Goal: Transaction & Acquisition: Purchase product/service

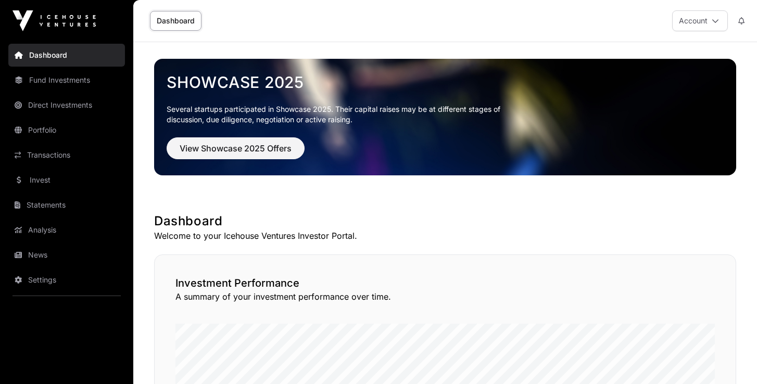
click at [39, 179] on link "Invest" at bounding box center [66, 180] width 117 height 23
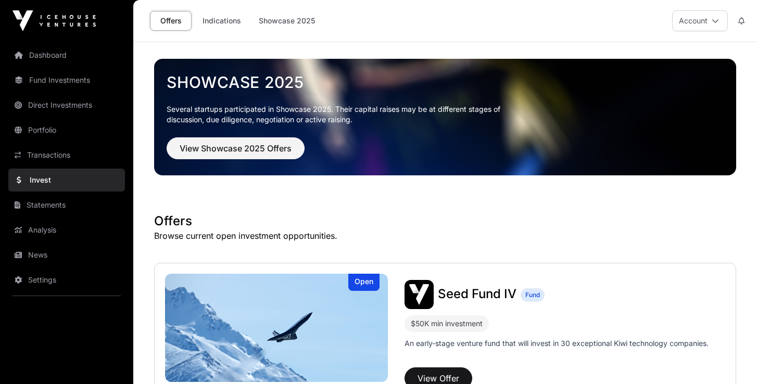
click at [62, 106] on link "Direct Investments" at bounding box center [66, 105] width 117 height 23
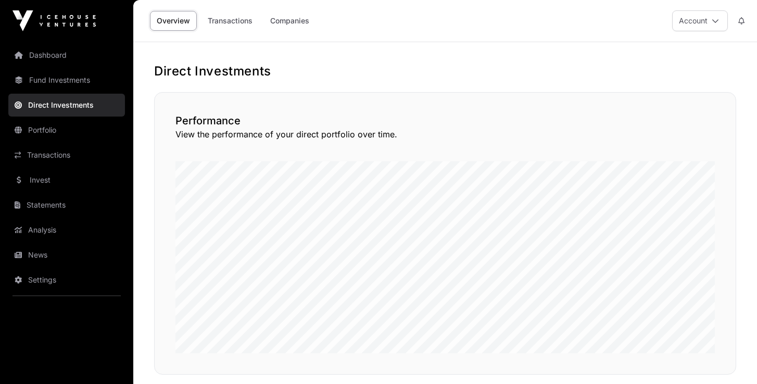
click at [301, 23] on link "Companies" at bounding box center [289, 21] width 53 height 20
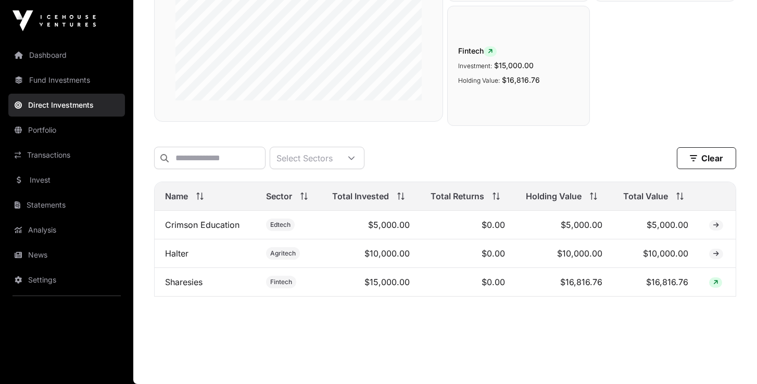
scroll to position [212, 0]
click at [57, 59] on link "Dashboard" at bounding box center [66, 55] width 117 height 23
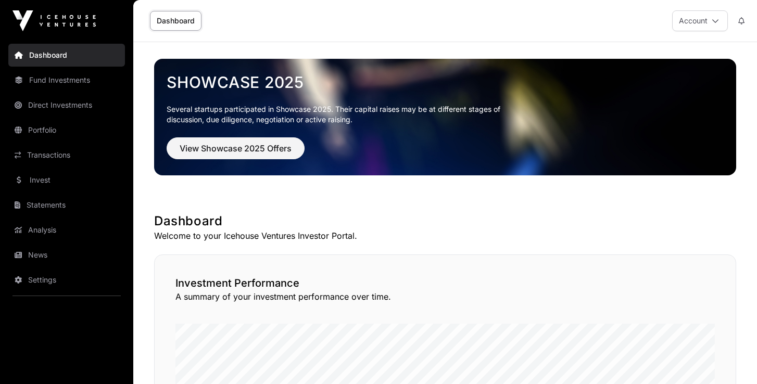
click at [57, 79] on link "Fund Investments" at bounding box center [66, 80] width 117 height 23
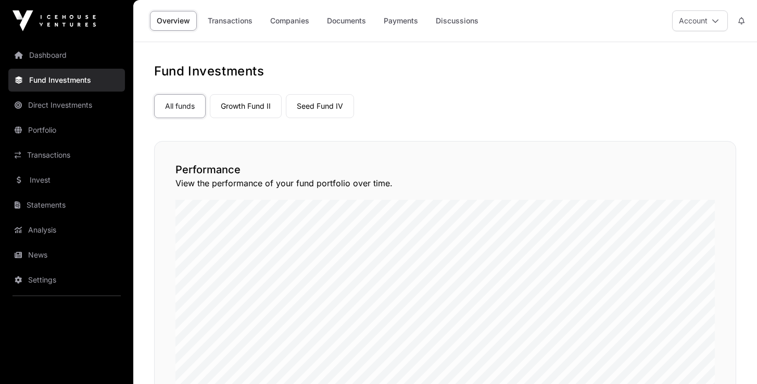
click at [247, 111] on link "Growth Fund II" at bounding box center [246, 106] width 72 height 24
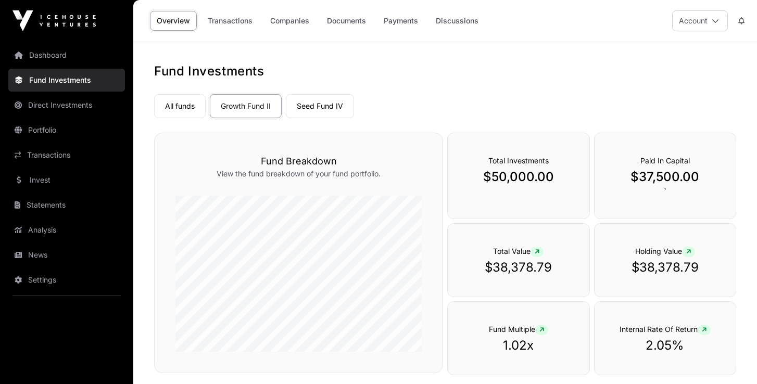
click at [281, 18] on link "Companies" at bounding box center [289, 21] width 53 height 20
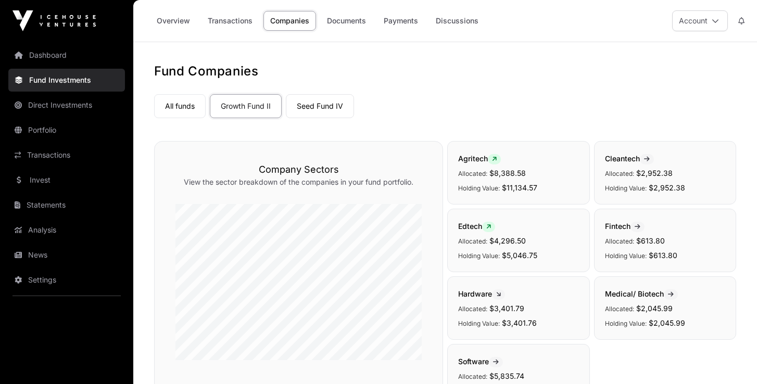
click at [52, 182] on link "Invest" at bounding box center [66, 180] width 117 height 23
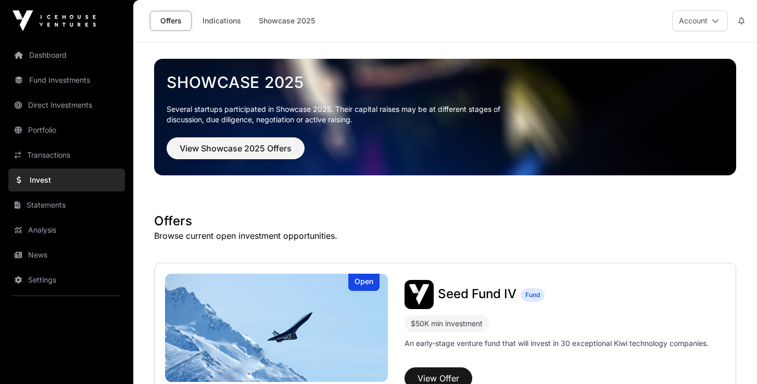
click at [63, 159] on link "Transactions" at bounding box center [66, 155] width 117 height 23
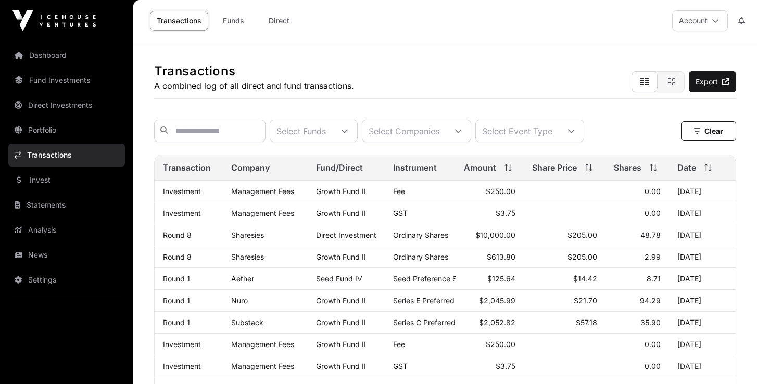
click at [289, 22] on link "Direct" at bounding box center [279, 21] width 42 height 20
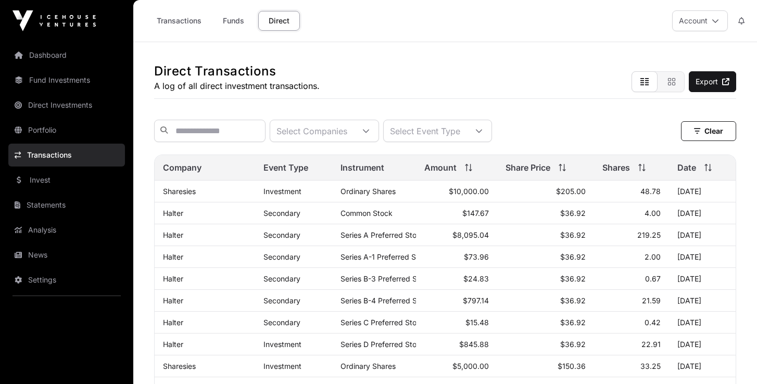
click at [56, 60] on link "Dashboard" at bounding box center [66, 55] width 117 height 23
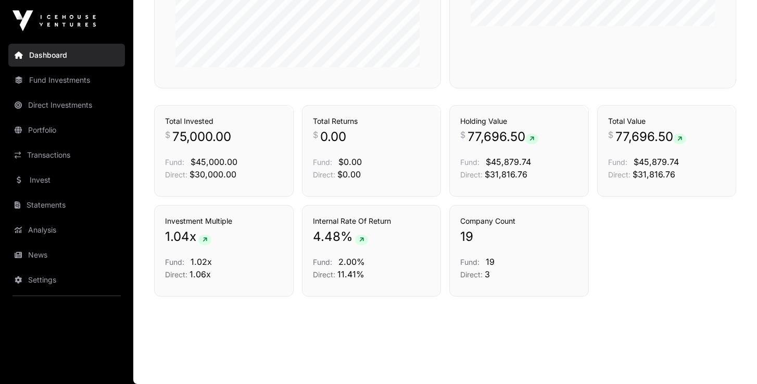
scroll to position [702, 0]
click at [39, 184] on link "Invest" at bounding box center [66, 180] width 117 height 23
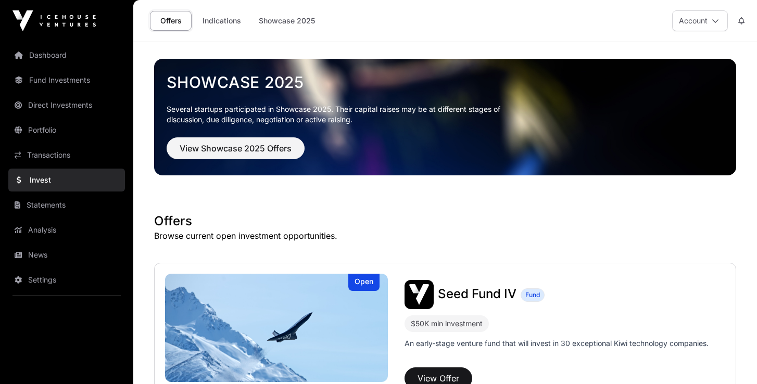
click at [225, 18] on link "Indications" at bounding box center [222, 21] width 52 height 20
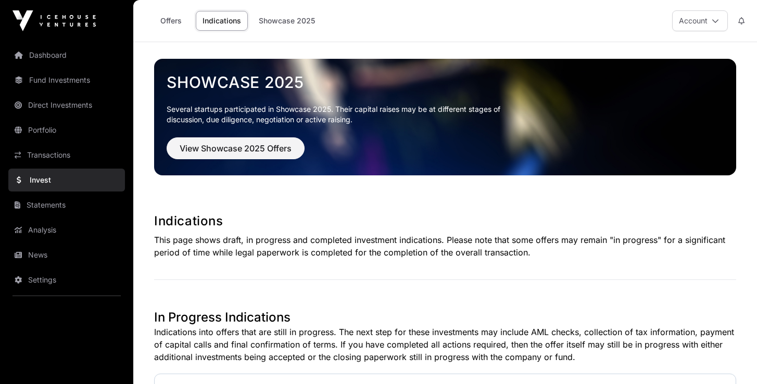
click at [172, 20] on link "Offers" at bounding box center [171, 21] width 42 height 20
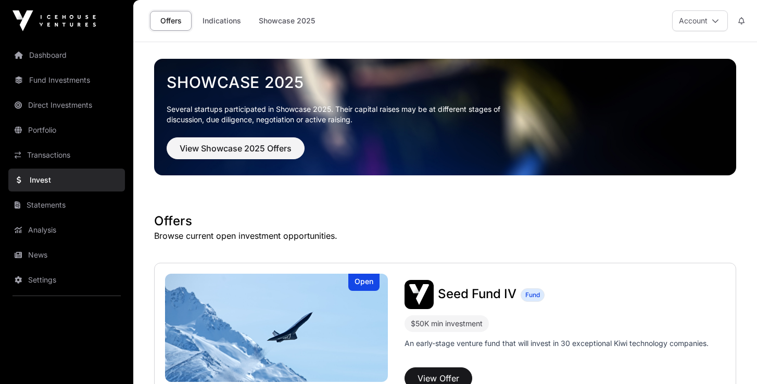
click at [51, 104] on link "Direct Investments" at bounding box center [66, 105] width 117 height 23
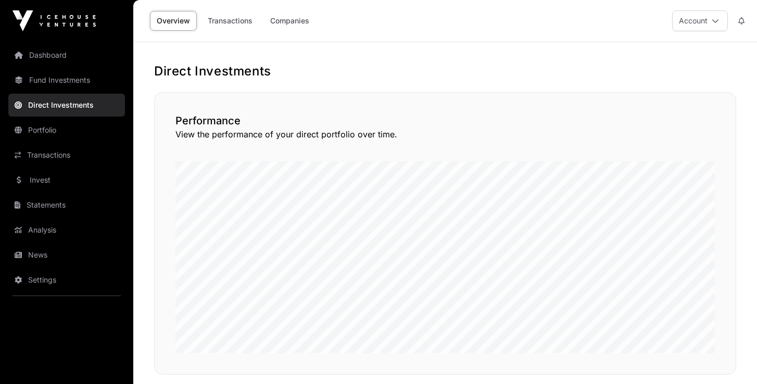
click at [293, 20] on link "Companies" at bounding box center [289, 21] width 53 height 20
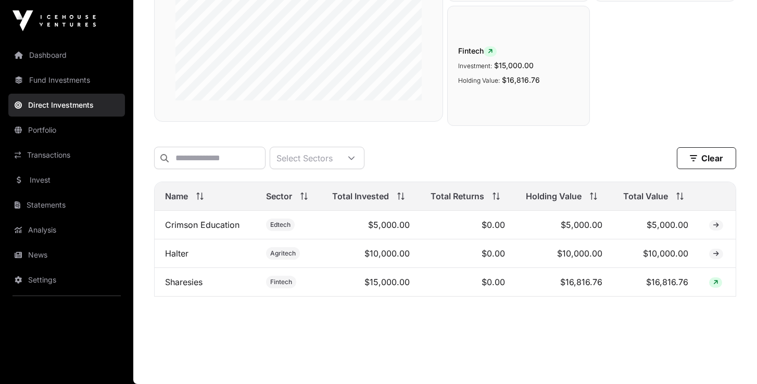
scroll to position [212, 0]
click at [262, 160] on input "text" at bounding box center [209, 158] width 111 height 22
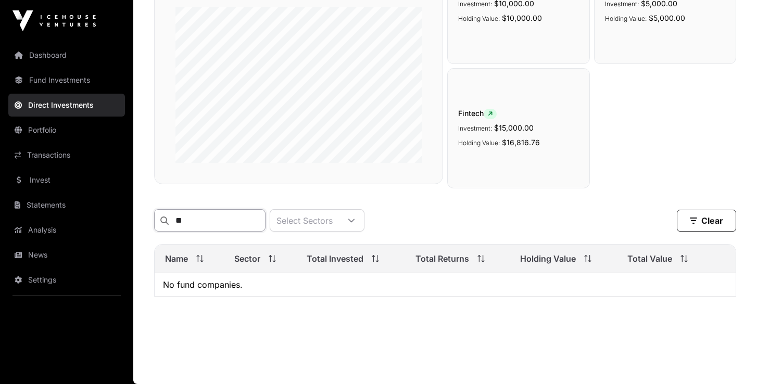
scroll to position [150, 0]
type input "****"
click at [714, 219] on button "Clear" at bounding box center [706, 221] width 59 height 22
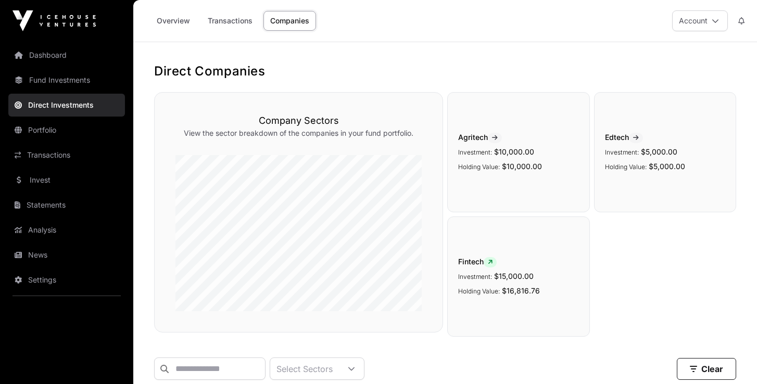
scroll to position [0, 0]
click at [50, 179] on link "Invest" at bounding box center [66, 180] width 117 height 23
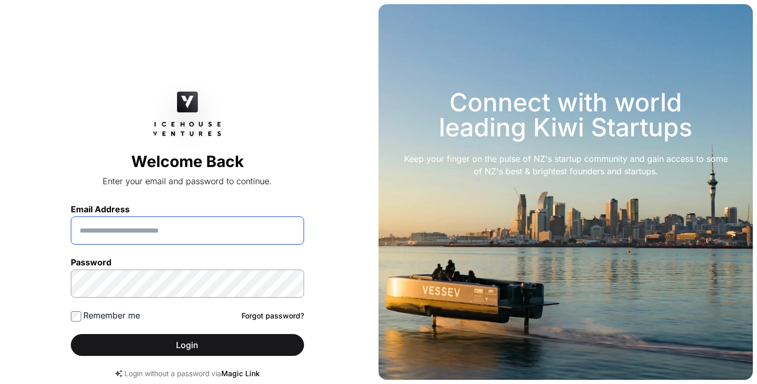
type input "**********"
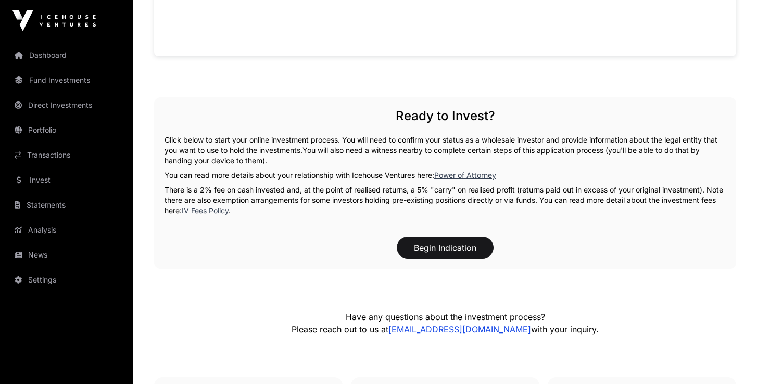
scroll to position [838, 0]
click at [446, 249] on button "Begin Indication" at bounding box center [445, 247] width 97 height 22
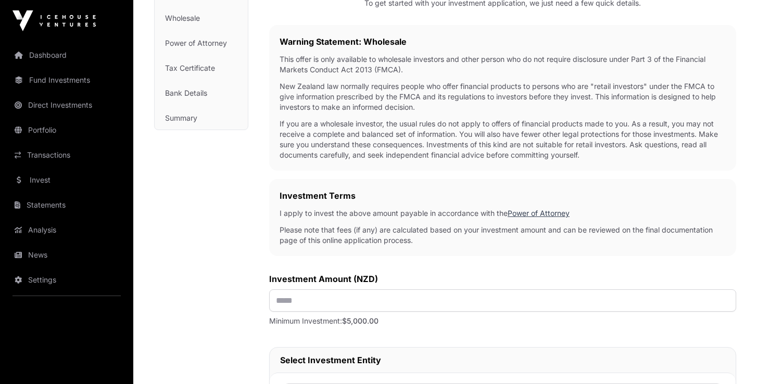
scroll to position [155, 0]
click at [381, 301] on input "text" at bounding box center [502, 300] width 467 height 22
type input "*******"
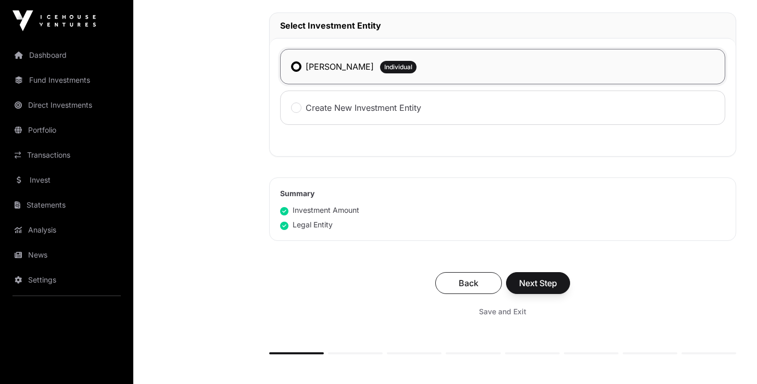
scroll to position [494, 0]
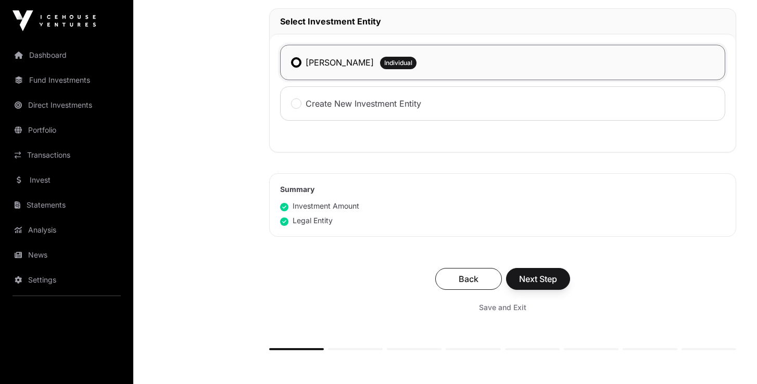
click at [537, 282] on span "Next Step" at bounding box center [538, 279] width 38 height 12
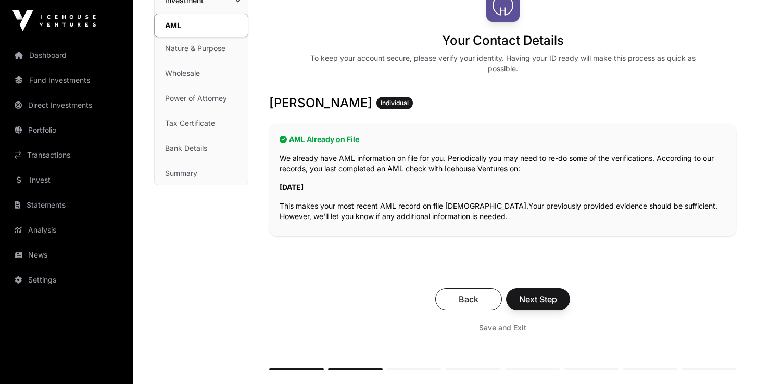
scroll to position [104, 0]
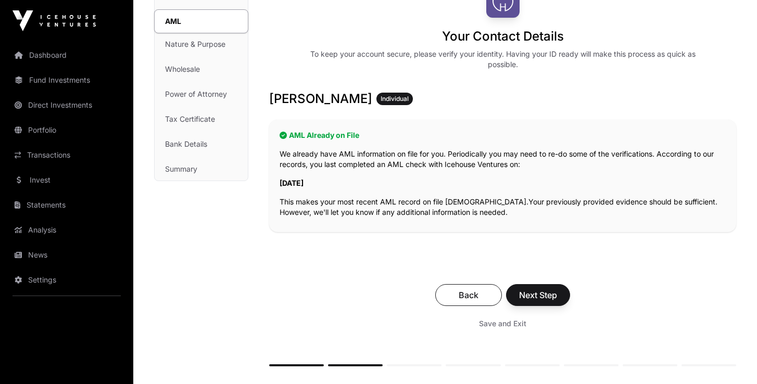
click at [537, 295] on span "Next Step" at bounding box center [538, 295] width 38 height 12
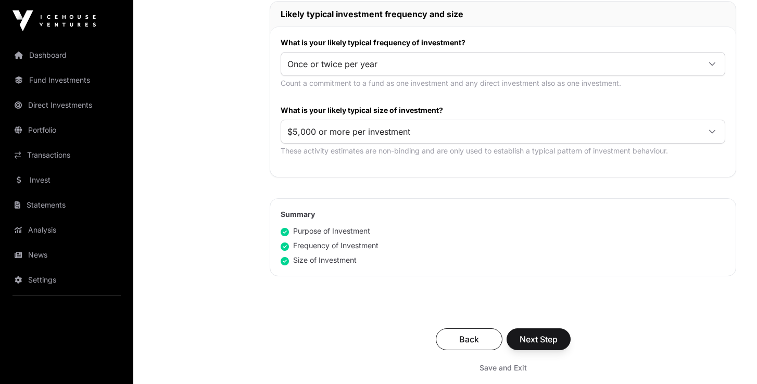
scroll to position [614, 0]
click at [712, 65] on icon at bounding box center [712, 64] width 6 height 4
click at [561, 127] on li "Once per quarter" at bounding box center [502, 122] width 439 height 17
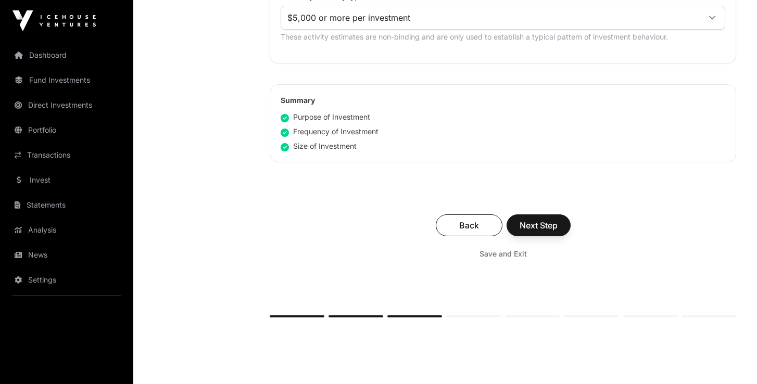
scroll to position [734, 0]
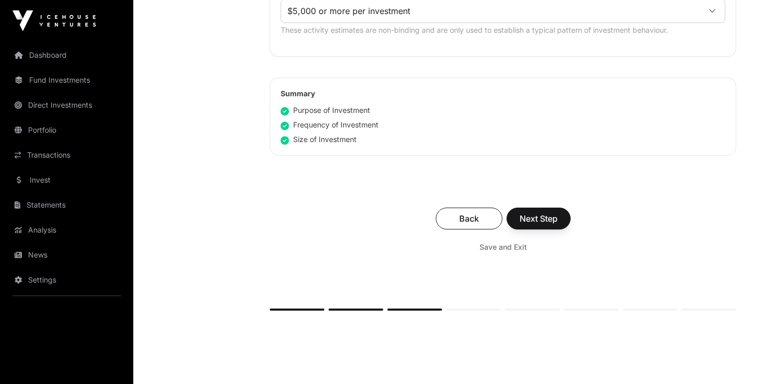
click at [544, 220] on span "Next Step" at bounding box center [539, 218] width 38 height 12
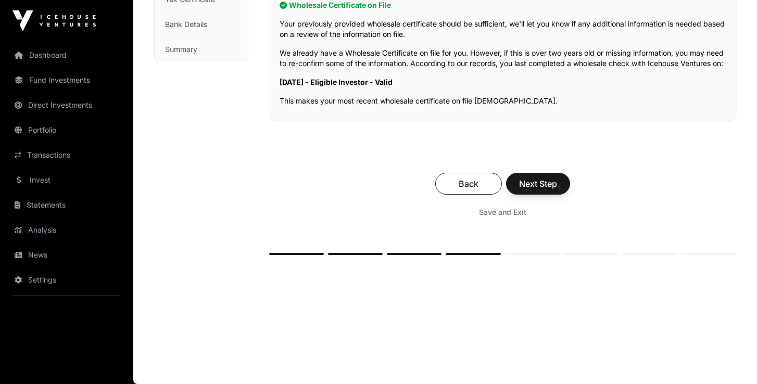
scroll to position [231, 0]
click at [544, 186] on span "Next Step" at bounding box center [538, 184] width 38 height 12
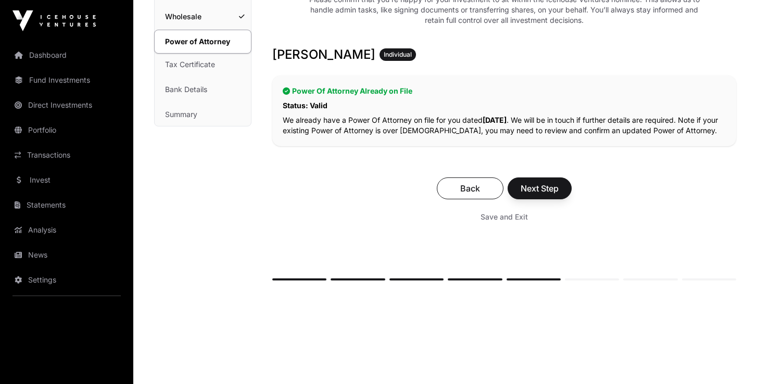
scroll to position [166, 0]
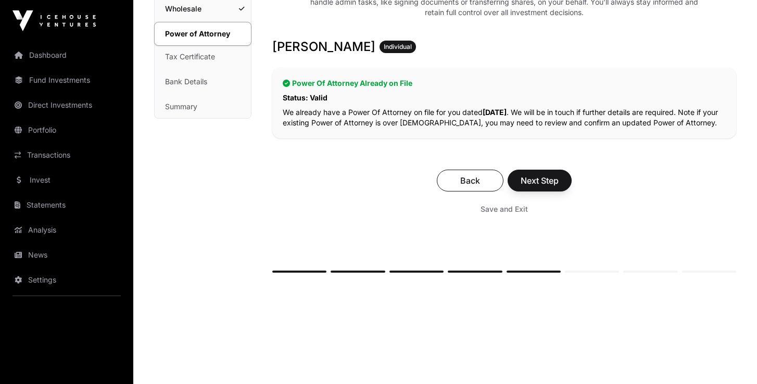
click at [543, 186] on span "Next Step" at bounding box center [540, 180] width 38 height 12
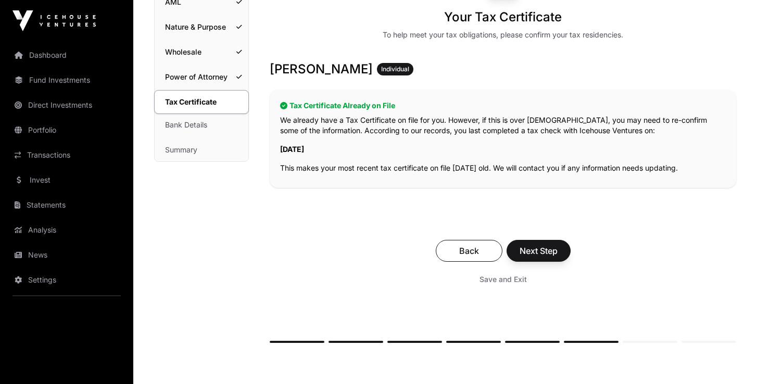
scroll to position [137, 0]
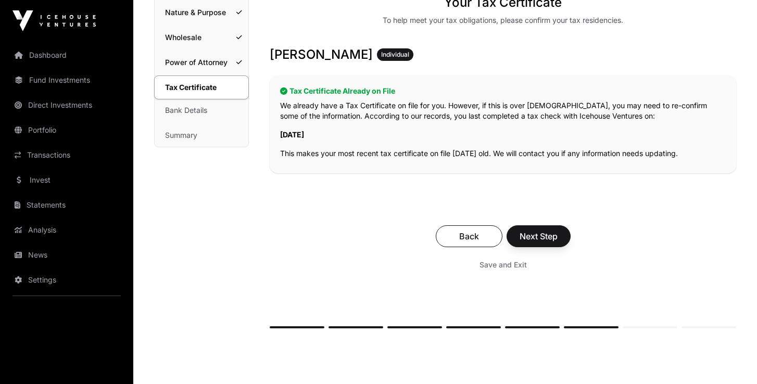
click at [543, 238] on span "Next Step" at bounding box center [539, 236] width 38 height 12
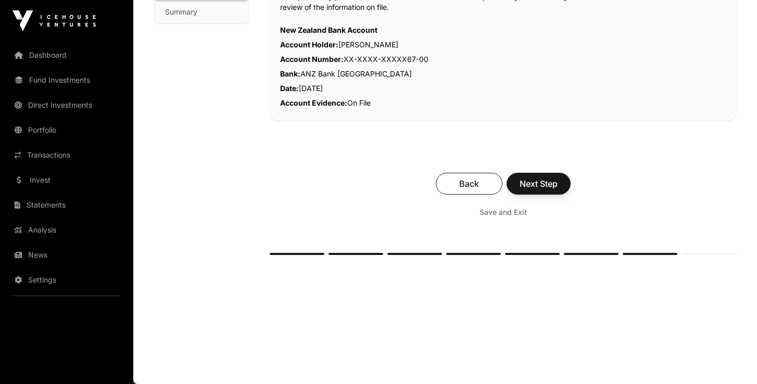
scroll to position [261, 0]
click at [550, 185] on span "Next Step" at bounding box center [539, 184] width 38 height 12
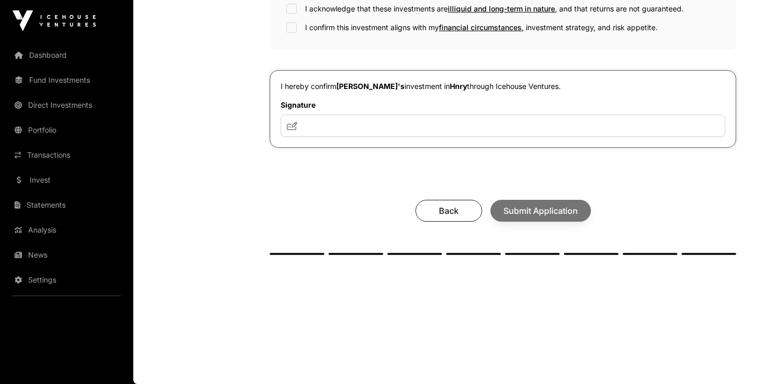
scroll to position [407, 0]
click at [358, 125] on input "text" at bounding box center [503, 126] width 445 height 22
click at [294, 127] on icon at bounding box center [292, 126] width 10 height 8
click at [293, 124] on icon at bounding box center [292, 126] width 10 height 8
click at [368, 125] on input "**********" at bounding box center [503, 126] width 445 height 22
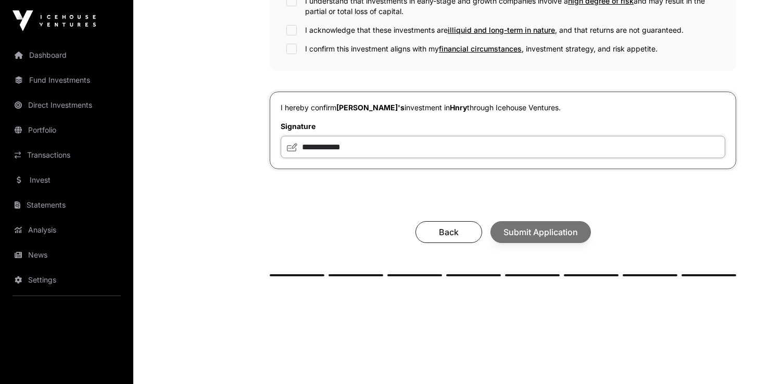
scroll to position [383, 0]
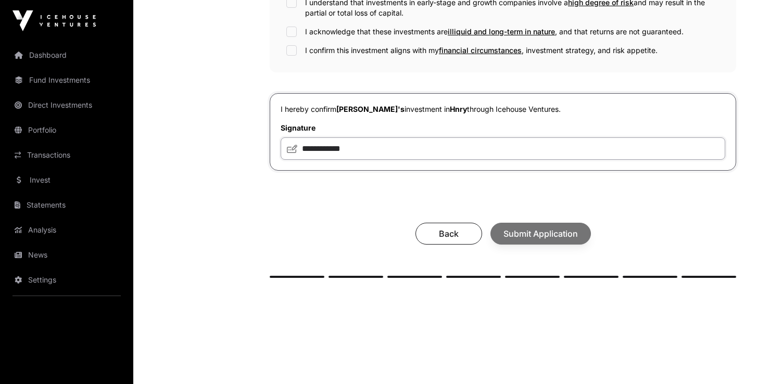
click at [304, 149] on input "**********" at bounding box center [503, 148] width 445 height 22
type input "**********"
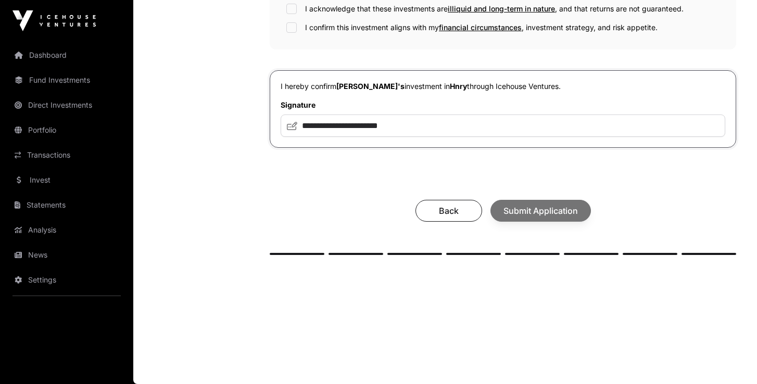
scroll to position [407, 0]
click at [456, 212] on span "Back" at bounding box center [449, 211] width 41 height 12
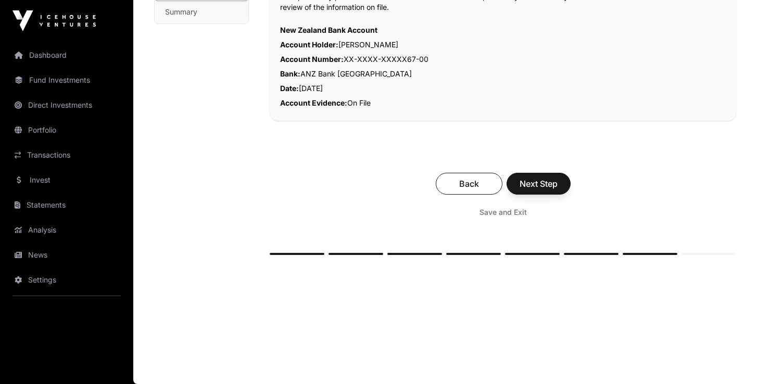
scroll to position [261, 0]
click at [546, 185] on span "Next Step" at bounding box center [539, 184] width 38 height 12
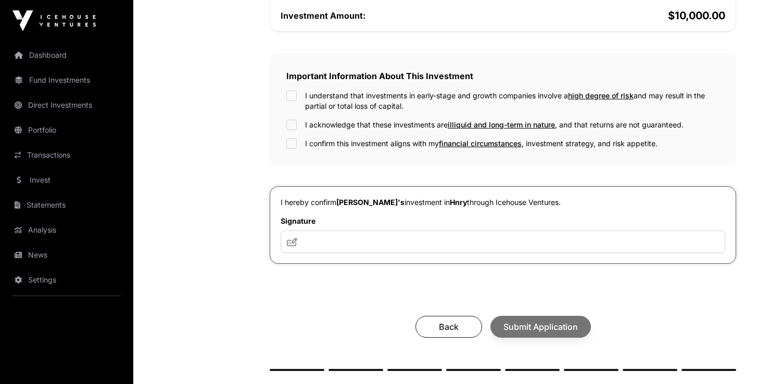
scroll to position [302, 0]
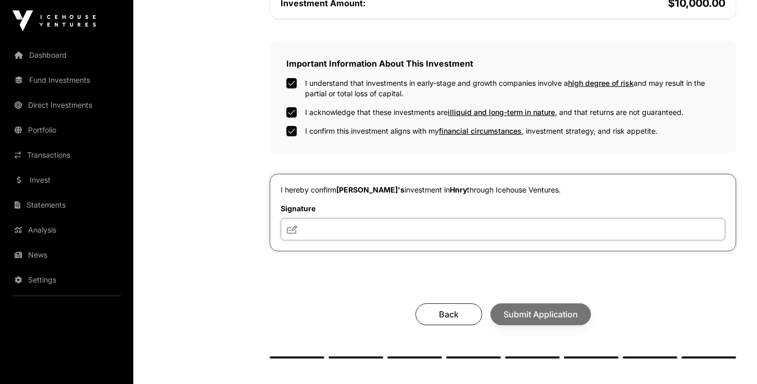
click at [355, 229] on input "text" at bounding box center [503, 229] width 445 height 22
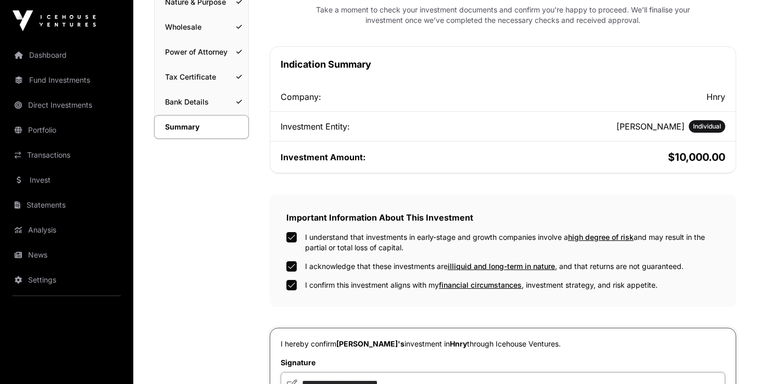
scroll to position [147, 0]
type input "**********"
click at [697, 158] on h2 "$10,000.00" at bounding box center [615, 157] width 220 height 15
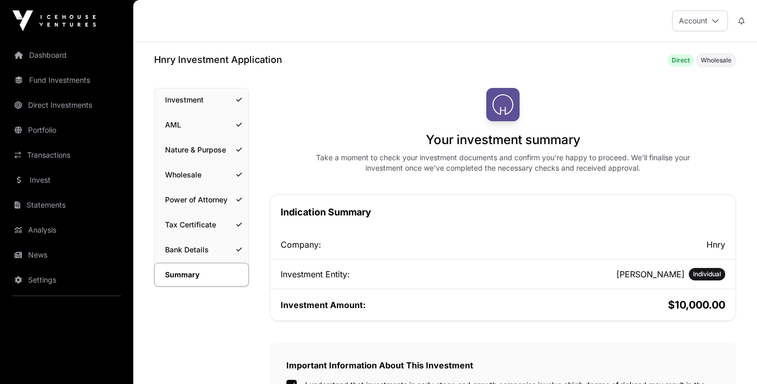
scroll to position [0, 0]
click at [201, 104] on link "Investment" at bounding box center [202, 100] width 94 height 23
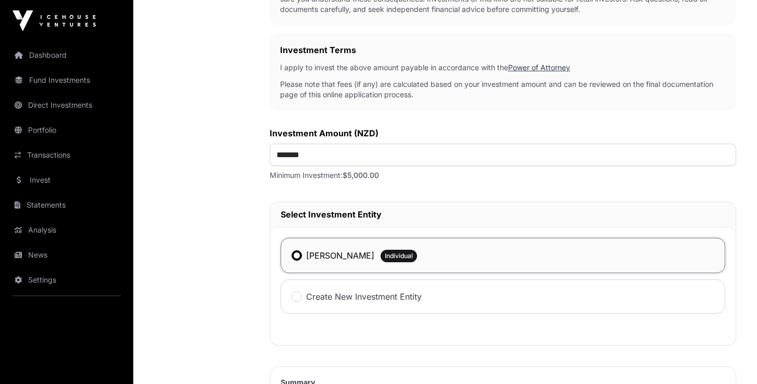
scroll to position [300, 0]
click at [292, 156] on input "*******" at bounding box center [503, 155] width 467 height 22
type input "******"
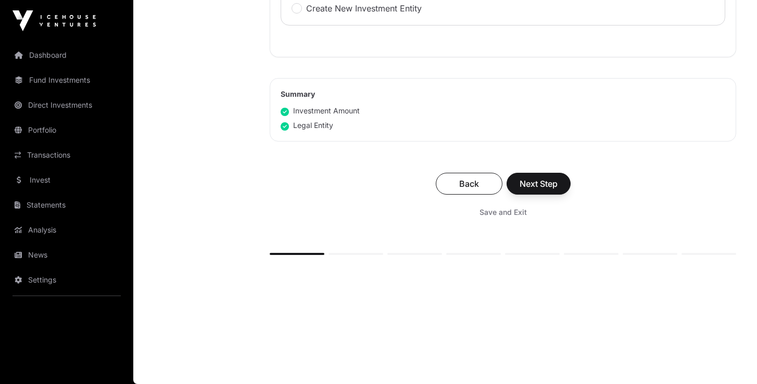
scroll to position [590, 0]
click at [542, 184] on span "Next Step" at bounding box center [539, 184] width 38 height 12
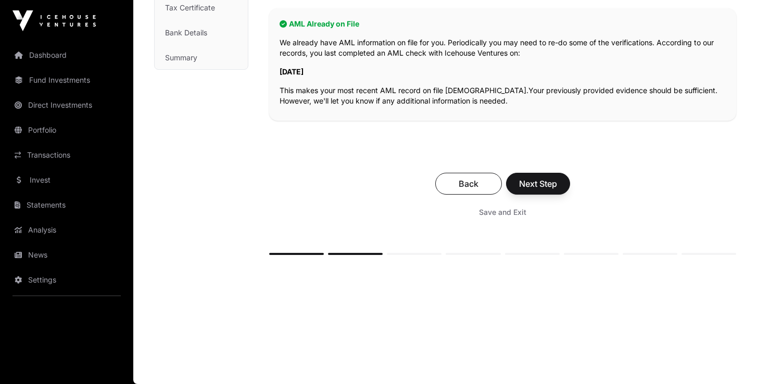
scroll to position [215, 0]
click at [541, 183] on span "Next Step" at bounding box center [538, 184] width 38 height 12
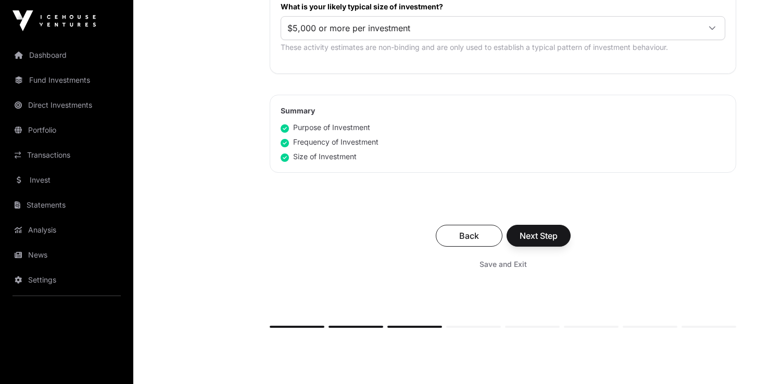
scroll to position [719, 0]
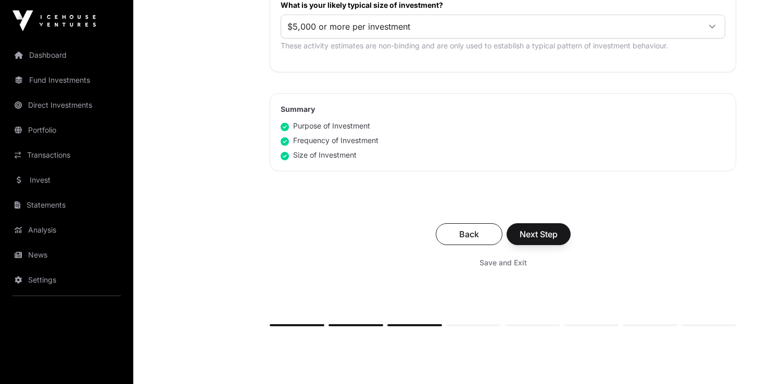
click at [545, 233] on span "Next Step" at bounding box center [539, 234] width 38 height 12
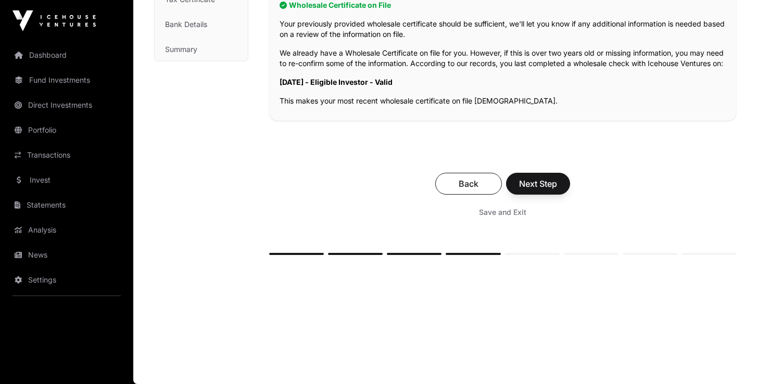
scroll to position [234, 0]
click at [543, 183] on span "Next Step" at bounding box center [538, 184] width 38 height 12
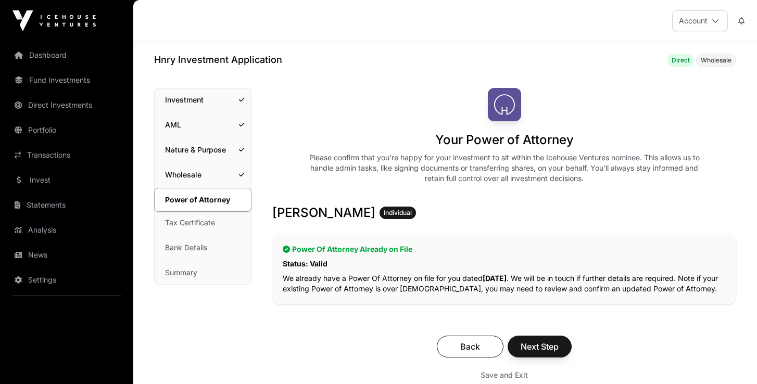
click at [187, 103] on link "Investment" at bounding box center [203, 100] width 96 height 23
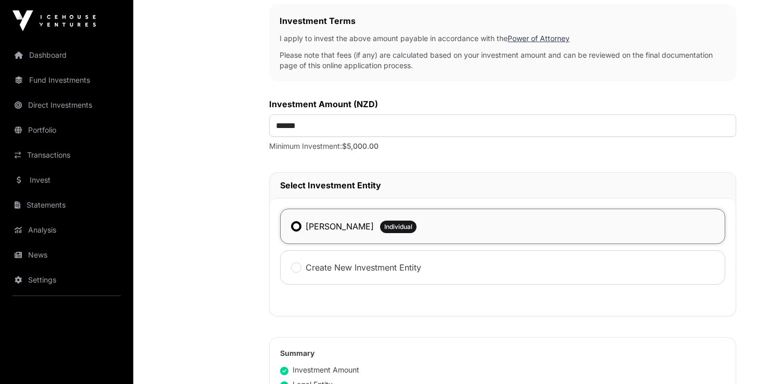
scroll to position [338, 0]
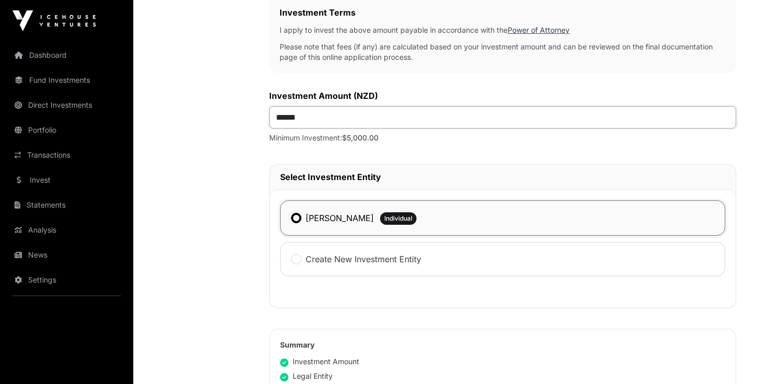
click at [286, 118] on input "******" at bounding box center [502, 117] width 467 height 22
type input "*******"
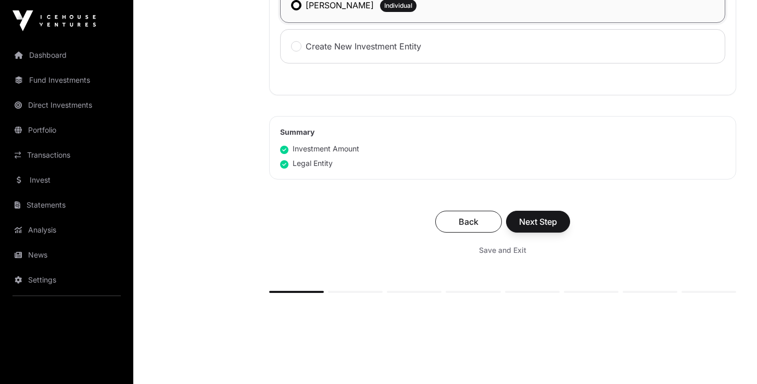
scroll to position [572, 0]
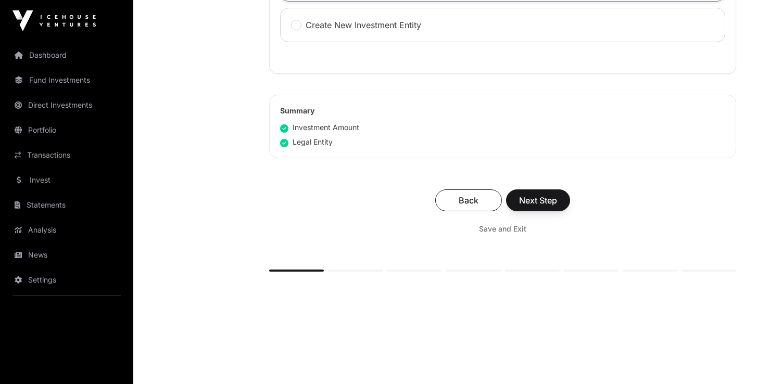
click at [540, 207] on span "Next Step" at bounding box center [538, 200] width 38 height 12
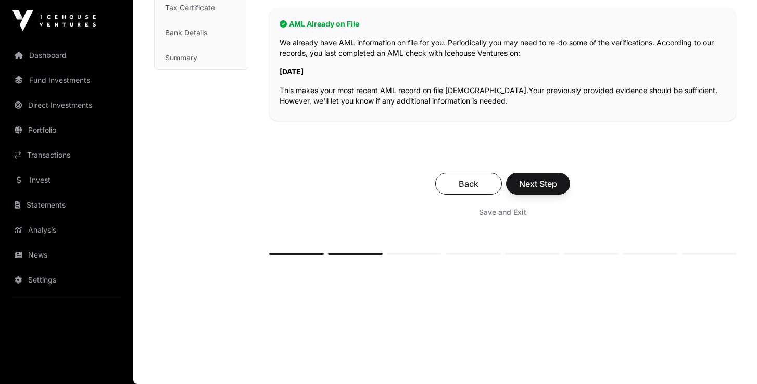
scroll to position [215, 0]
click at [544, 183] on span "Next Step" at bounding box center [538, 184] width 38 height 12
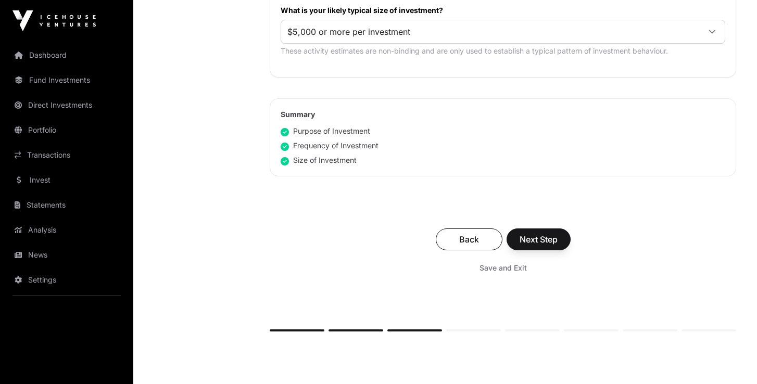
scroll to position [714, 0]
click at [547, 238] on span "Next Step" at bounding box center [539, 239] width 38 height 12
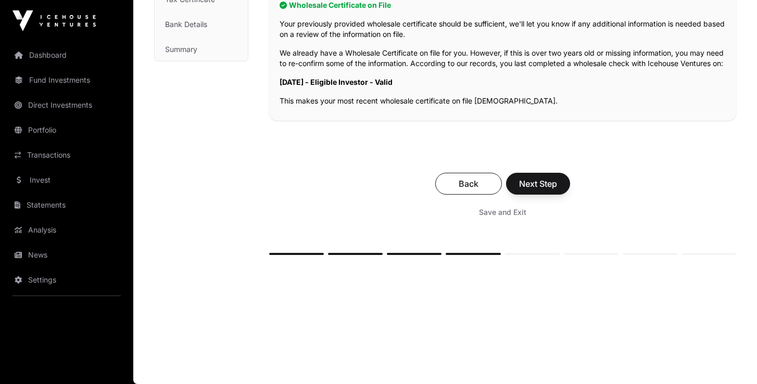
scroll to position [234, 0]
click at [549, 185] on span "Next Step" at bounding box center [538, 184] width 38 height 12
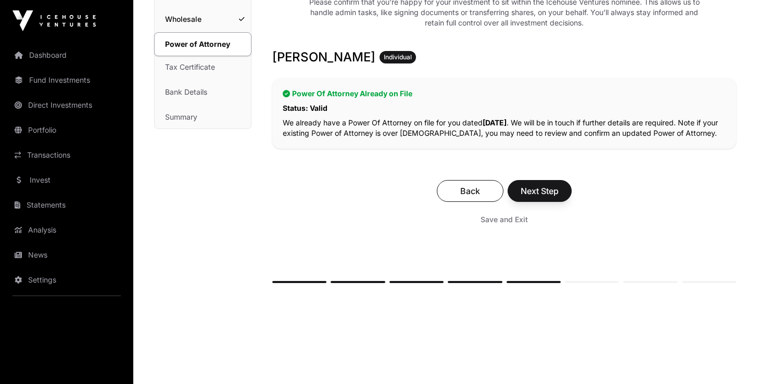
scroll to position [159, 0]
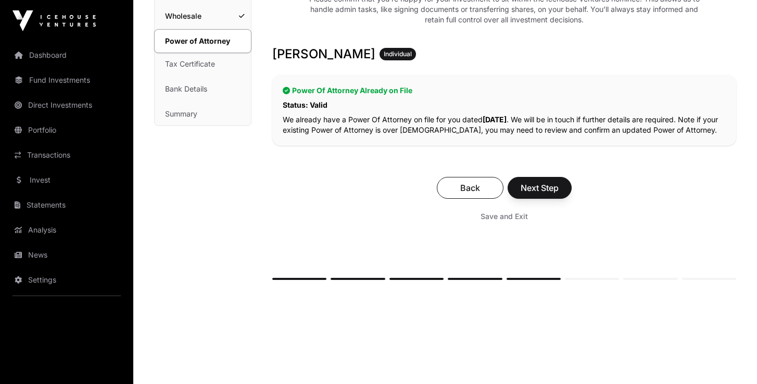
click at [548, 185] on span "Next Step" at bounding box center [540, 188] width 38 height 12
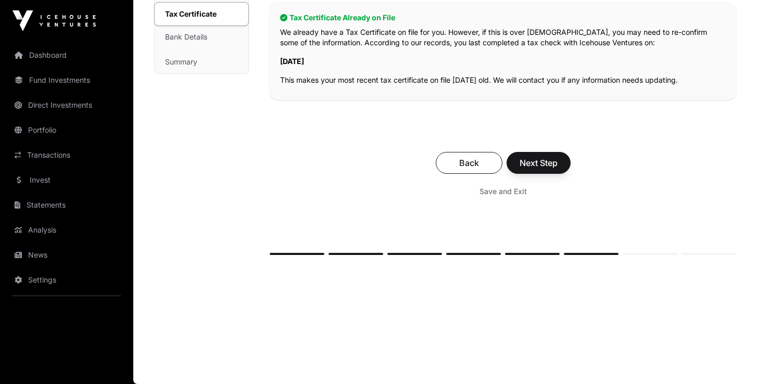
scroll to position [211, 0]
click at [547, 162] on span "Next Step" at bounding box center [539, 163] width 38 height 12
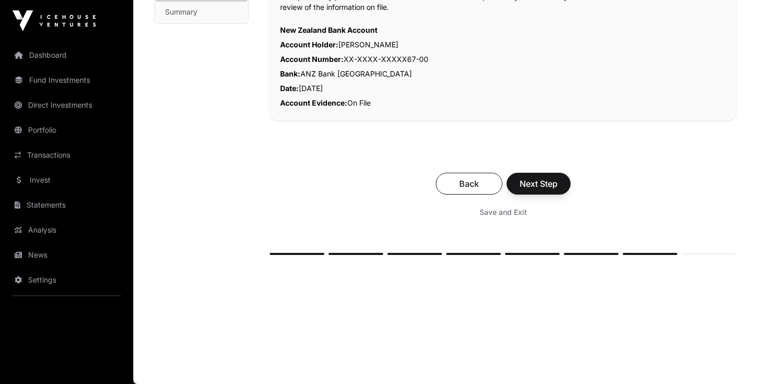
scroll to position [261, 0]
click at [543, 181] on span "Next Step" at bounding box center [539, 184] width 38 height 12
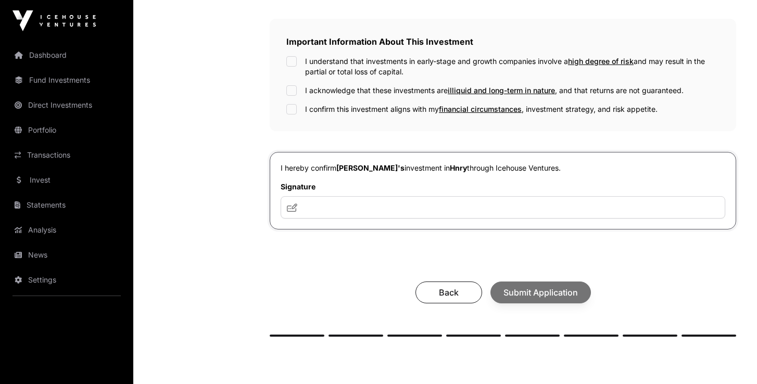
scroll to position [370, 0]
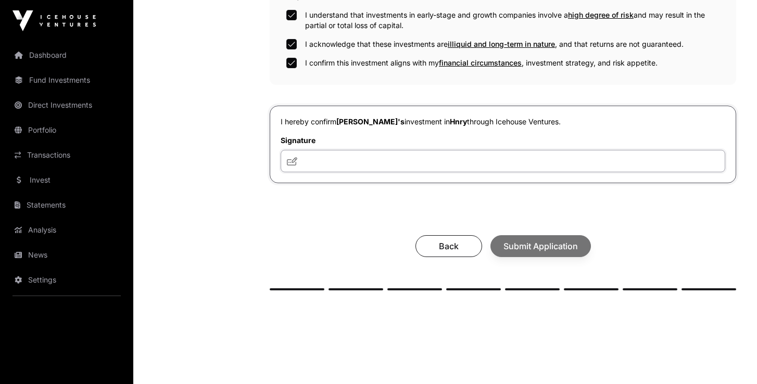
click at [372, 164] on input "text" at bounding box center [503, 161] width 445 height 22
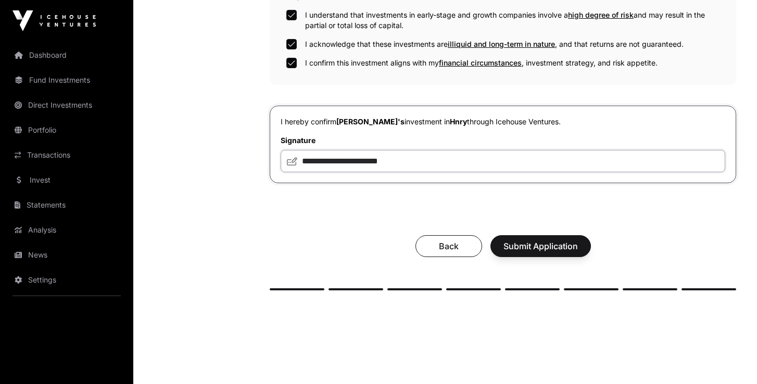
type input "**********"
click at [545, 248] on span "Submit Application" at bounding box center [540, 246] width 74 height 12
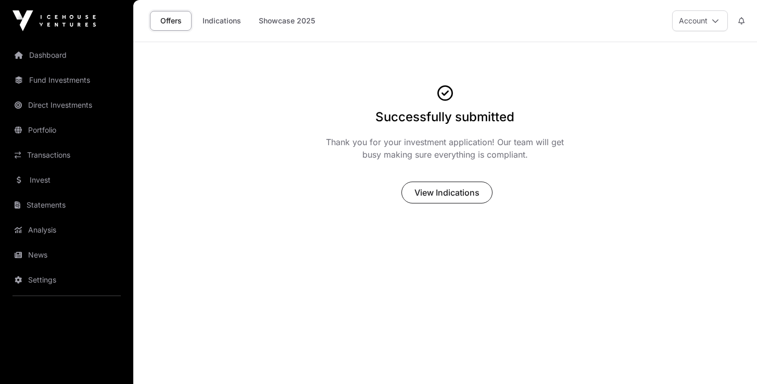
click at [712, 20] on icon at bounding box center [715, 20] width 7 height 7
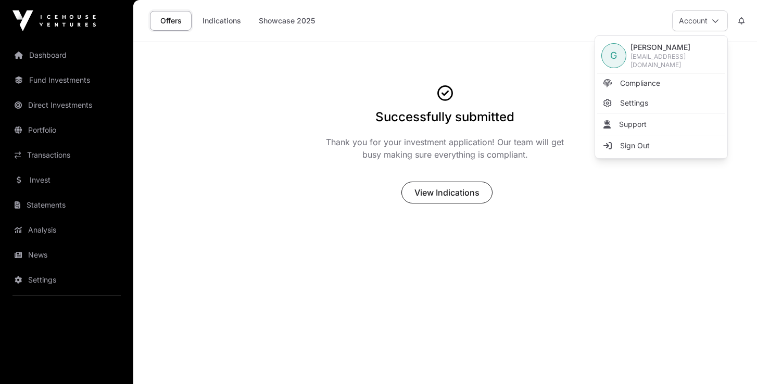
click at [631, 143] on span "Sign Out" at bounding box center [635, 146] width 30 height 10
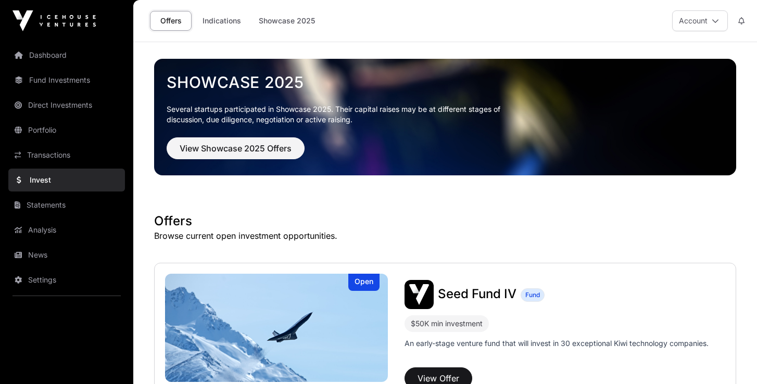
click at [230, 21] on link "Indications" at bounding box center [222, 21] width 52 height 20
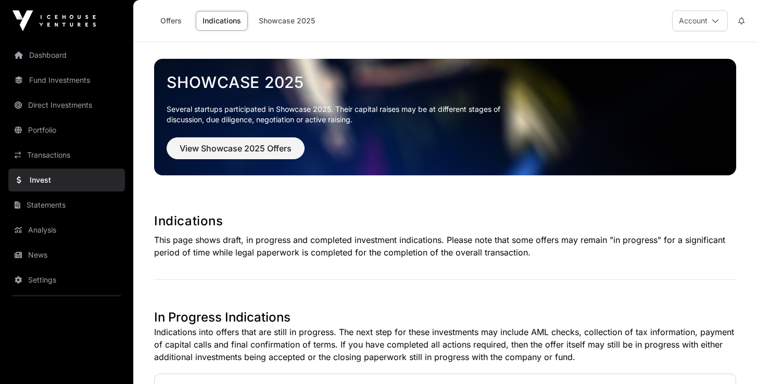
click at [714, 23] on icon at bounding box center [715, 20] width 7 height 7
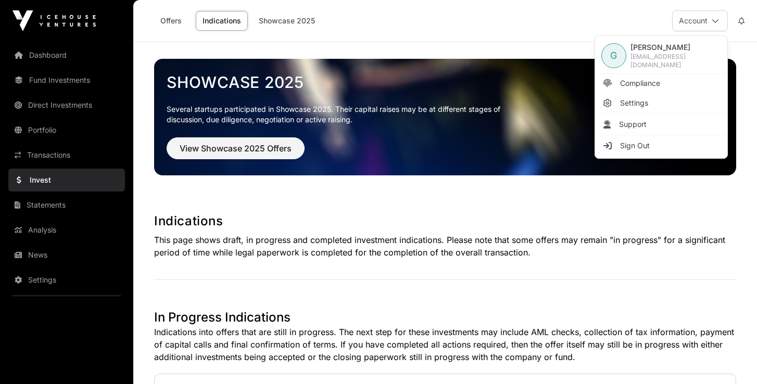
click at [634, 144] on span "Sign Out" at bounding box center [635, 146] width 30 height 10
